Goal: Transaction & Acquisition: Purchase product/service

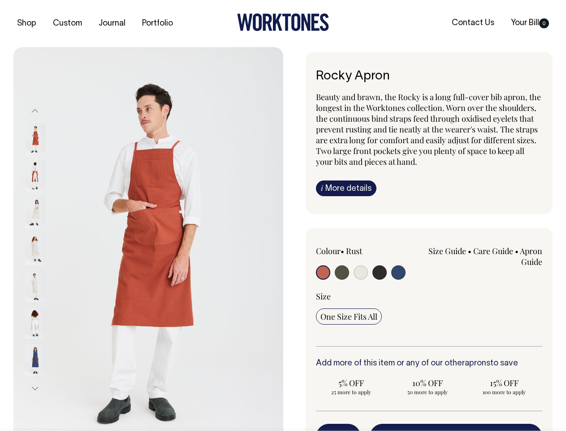
click at [148, 239] on img at bounding box center [148, 249] width 270 height 405
click at [47, 249] on div at bounding box center [47, 249] width 45 height 37
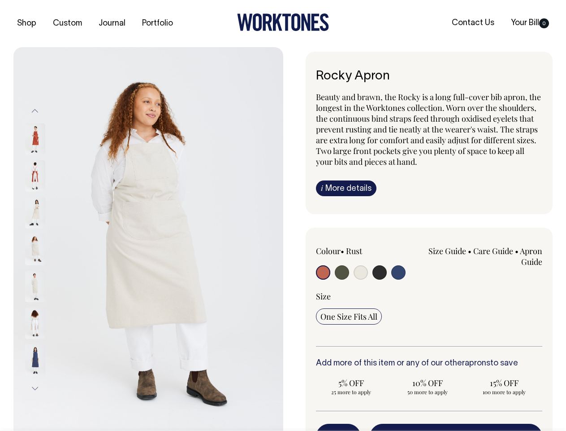
click at [35, 110] on button "Previous" at bounding box center [34, 110] width 13 height 20
click at [47, 268] on div at bounding box center [47, 286] width 45 height 37
click at [35, 388] on button "Next" at bounding box center [34, 388] width 13 height 20
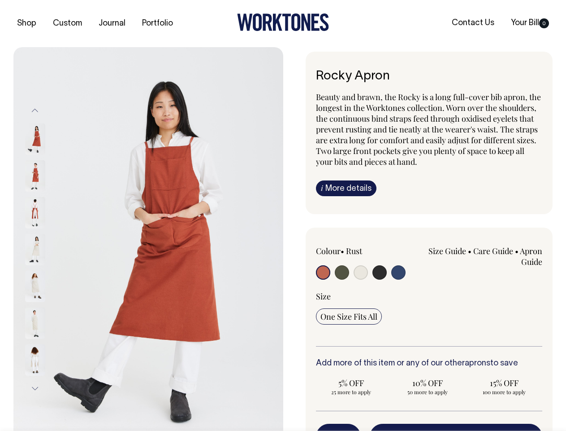
click at [322, 429] on button "-" at bounding box center [322, 436] width 13 height 18
click at [354, 429] on button "+" at bounding box center [354, 436] width 14 height 18
type input "2"
click at [457, 427] on button "Add to bill — AUD47.00" at bounding box center [456, 435] width 173 height 25
